Goal: Information Seeking & Learning: Learn about a topic

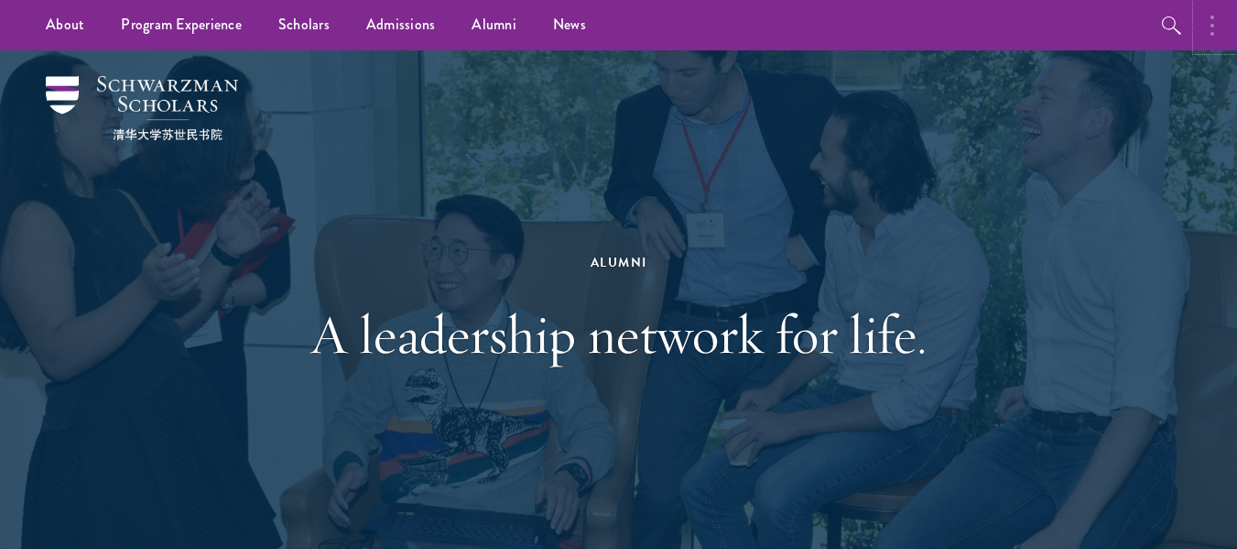
click at [1210, 26] on button "button" at bounding box center [1217, 25] width 40 height 50
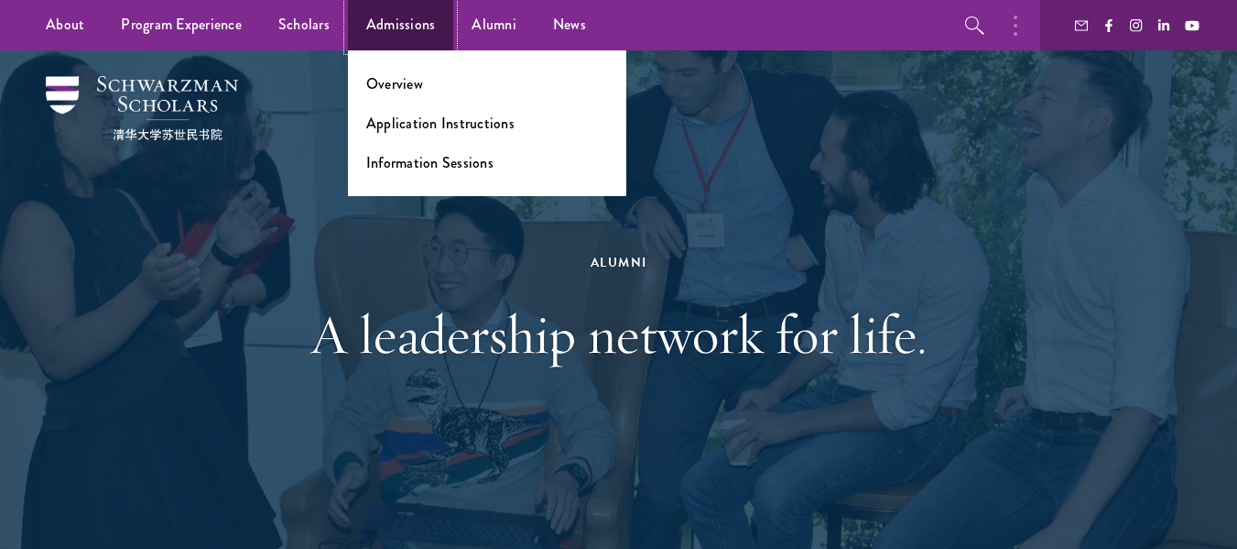
click at [374, 28] on link "Admissions" at bounding box center [401, 25] width 106 height 50
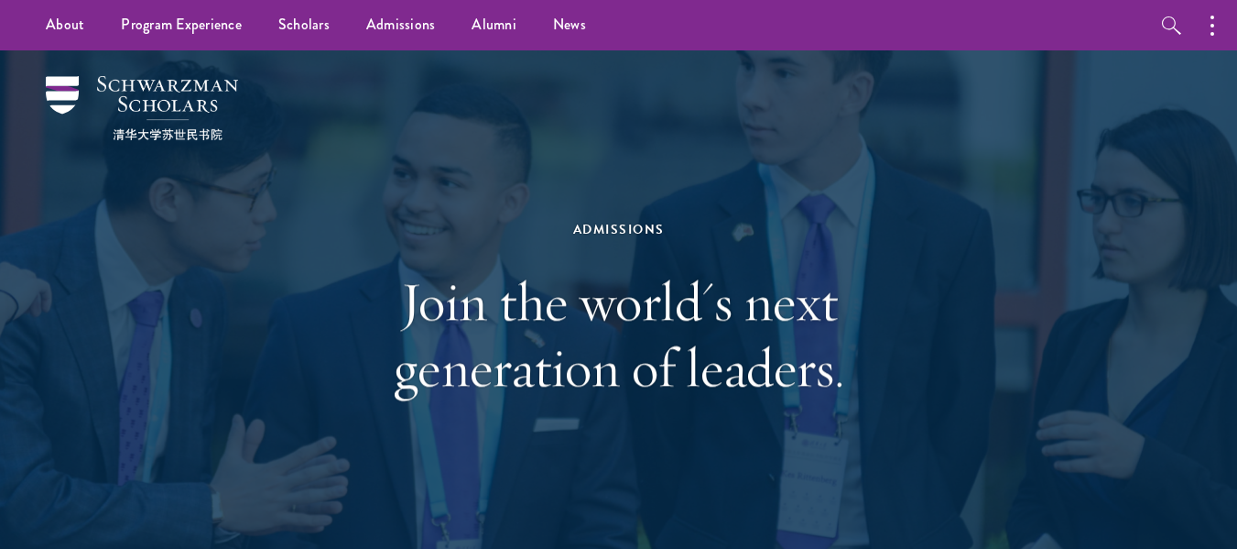
drag, startPoint x: 1249, startPoint y: 26, endPoint x: 1250, endPoint y: -111, distance: 136.5
click at [69, 86] on img at bounding box center [142, 108] width 192 height 64
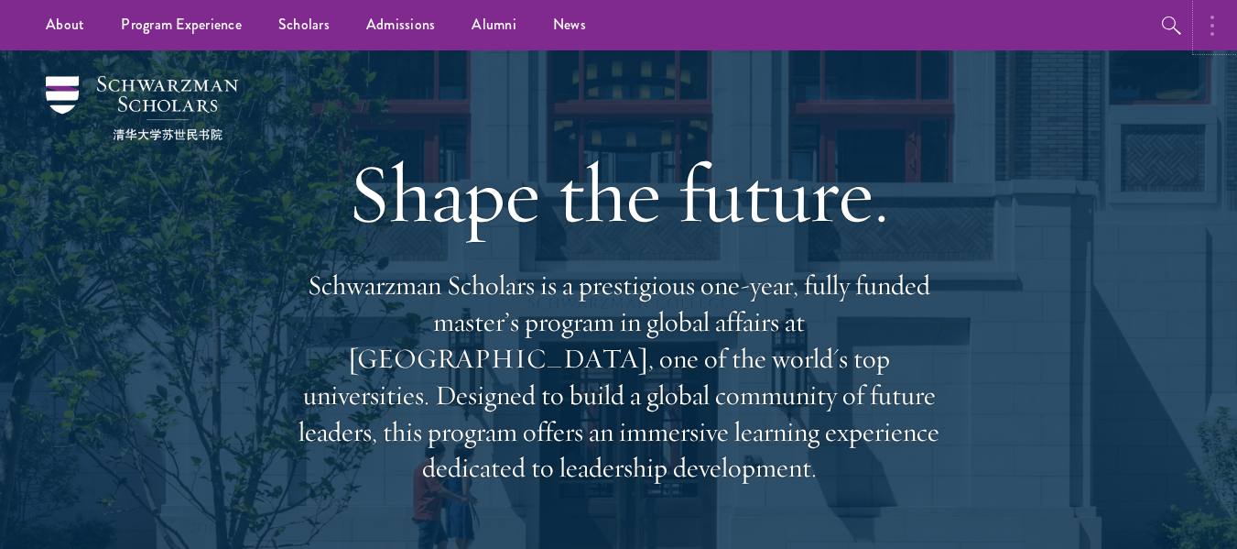
click at [1211, 27] on icon "button" at bounding box center [1213, 26] width 4 height 22
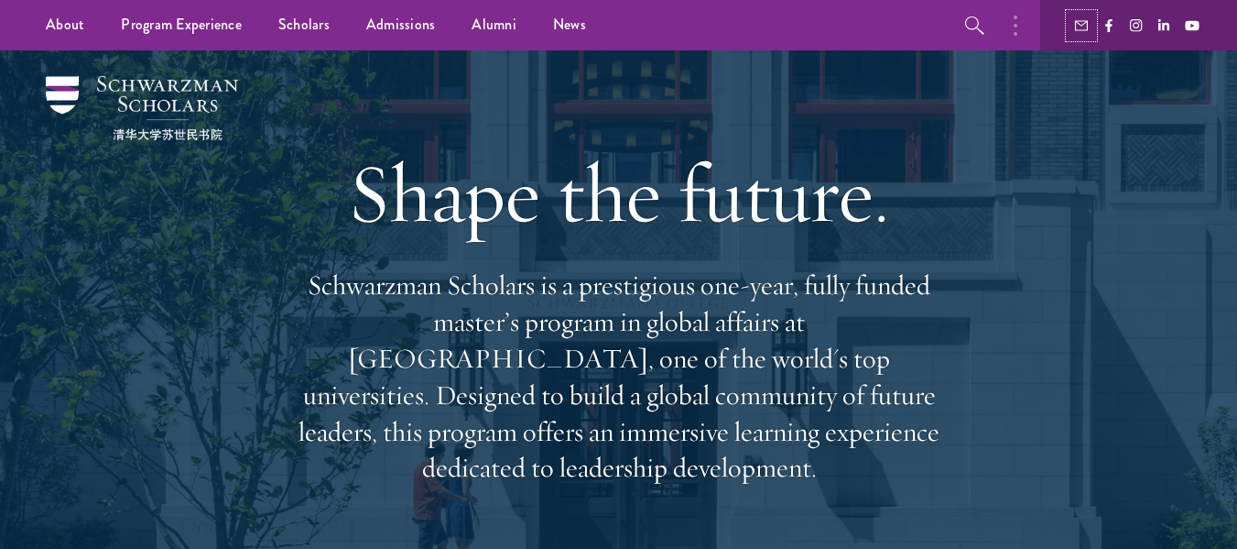
click at [1084, 30] on use "button" at bounding box center [1081, 25] width 13 height 10
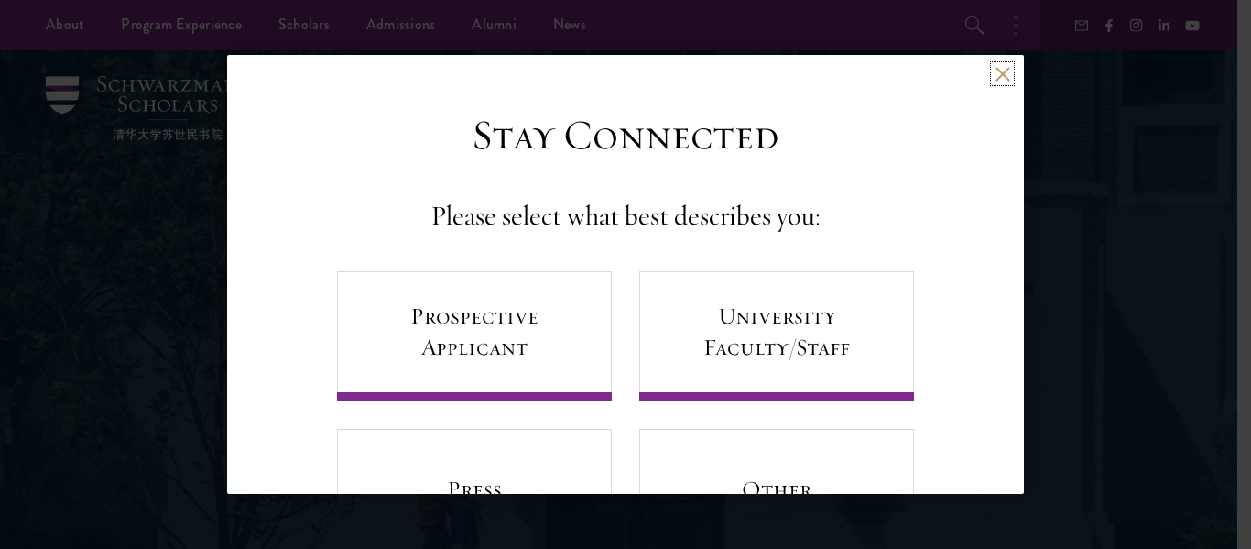
click at [995, 78] on button at bounding box center [1003, 74] width 16 height 16
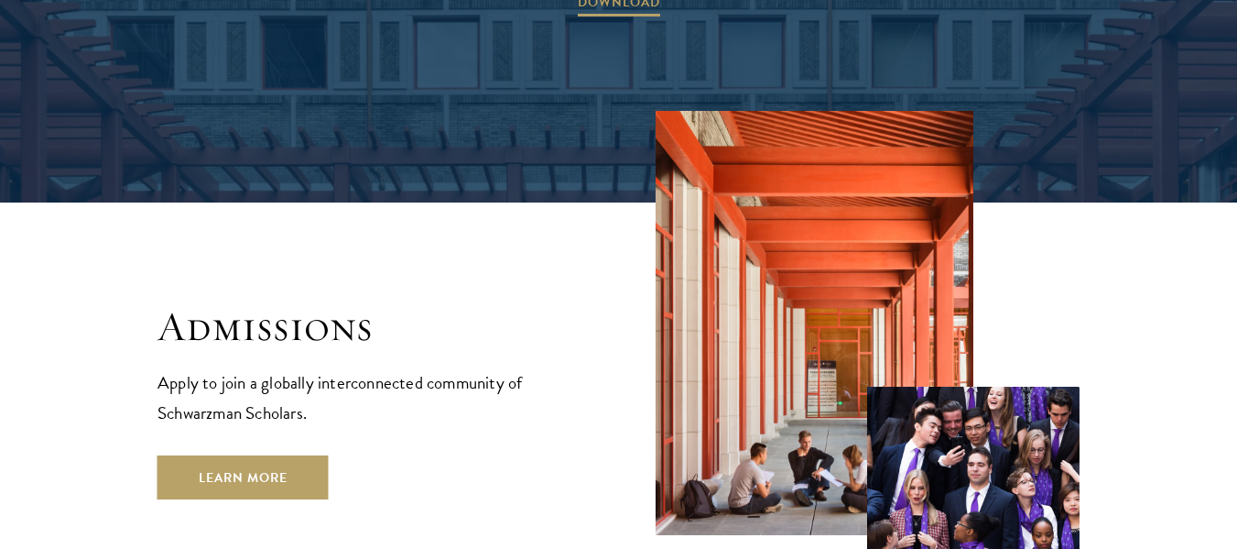
scroll to position [3034, 0]
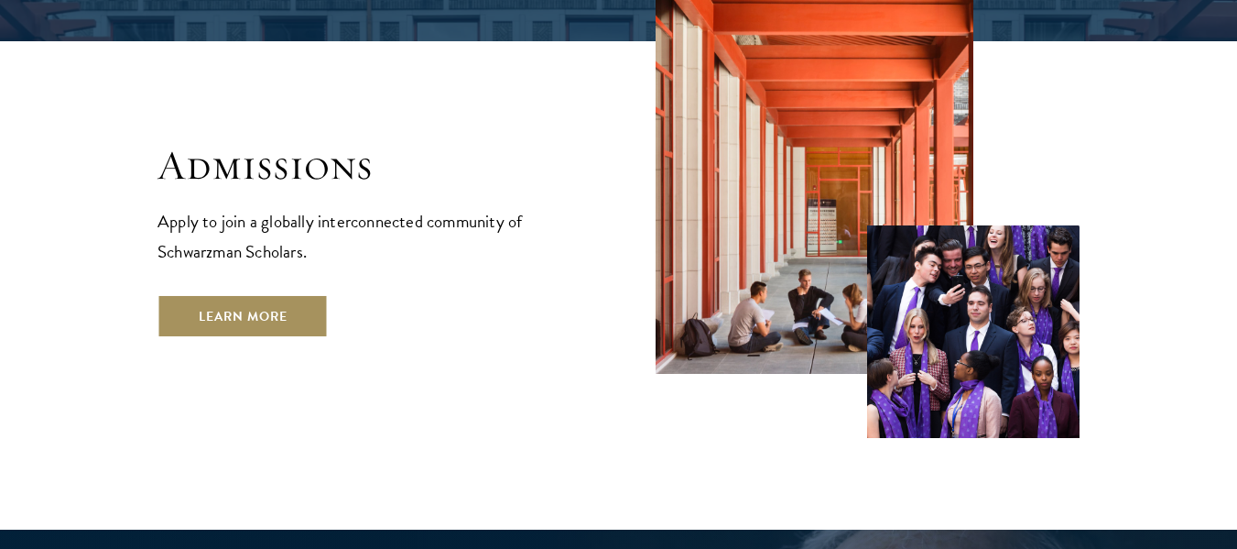
click at [317, 294] on link "Learn More" at bounding box center [243, 316] width 171 height 44
